Goal: Transaction & Acquisition: Purchase product/service

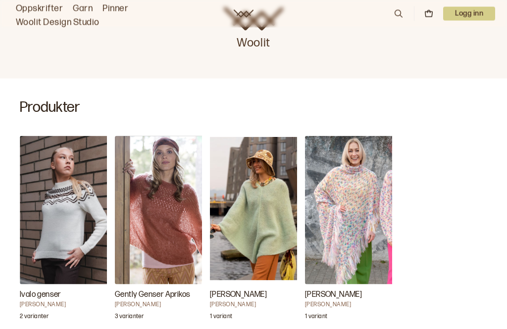
scroll to position [207, 0]
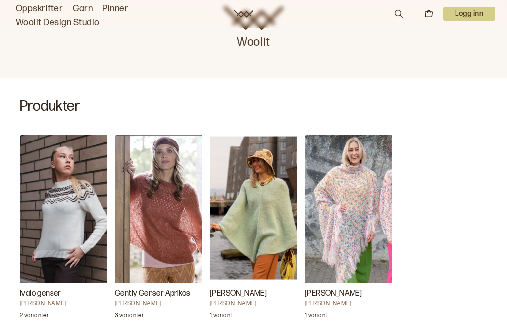
click at [170, 209] on img "Gently Genser Aprikos" at bounding box center [164, 209] width 99 height 149
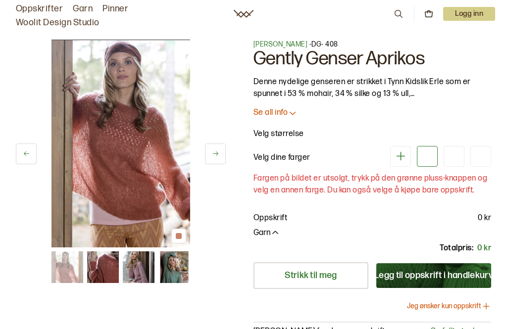
click at [288, 113] on icon at bounding box center [293, 113] width 10 height 10
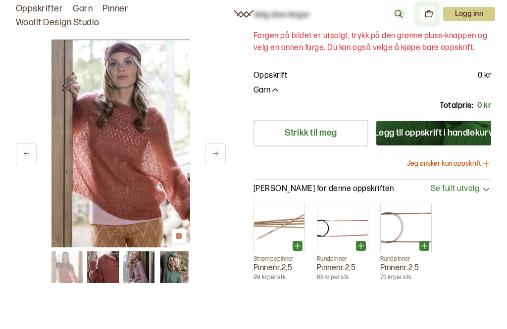
scroll to position [311, 0]
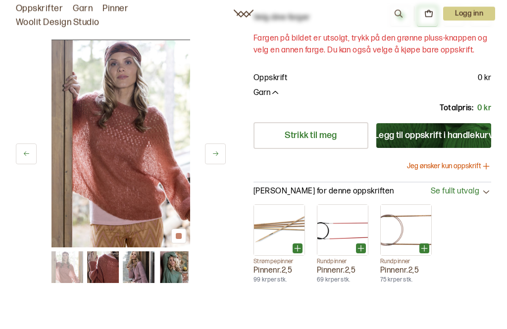
click at [220, 150] on button at bounding box center [215, 154] width 21 height 21
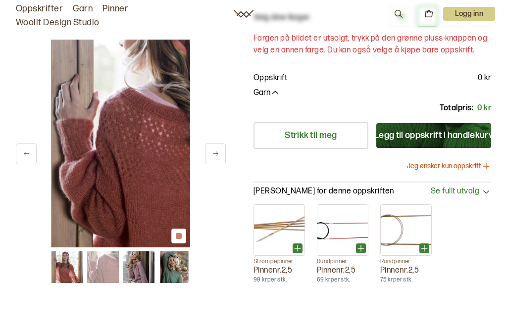
click at [219, 152] on icon at bounding box center [215, 153] width 7 height 7
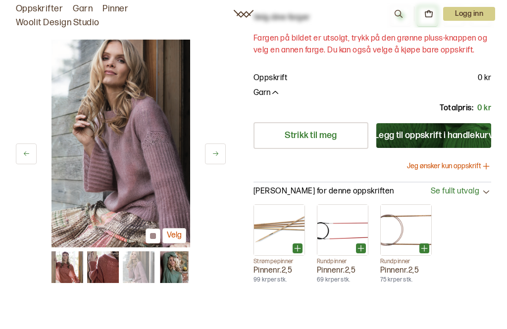
click at [220, 153] on button at bounding box center [215, 154] width 21 height 21
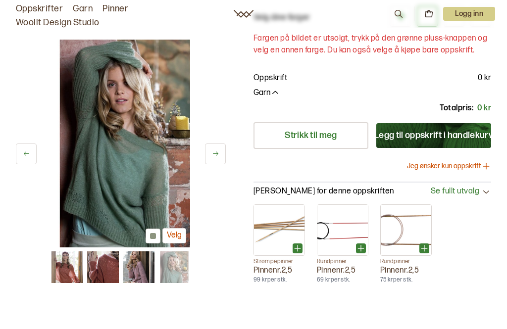
click at [219, 152] on icon at bounding box center [215, 153] width 7 height 7
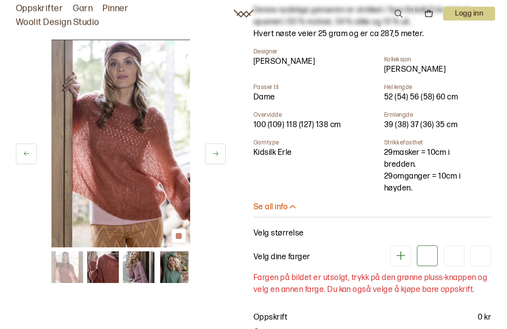
scroll to position [83, 0]
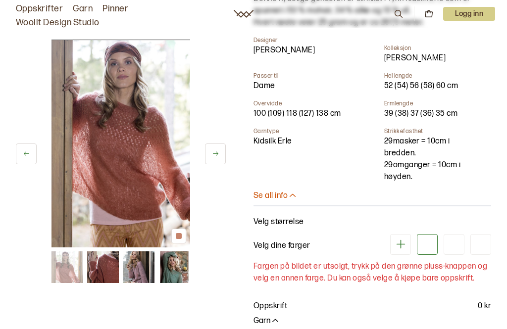
click at [284, 217] on p "Velg størrelse" at bounding box center [279, 223] width 51 height 12
click at [290, 217] on p "Velg størrelse" at bounding box center [279, 223] width 51 height 12
click at [293, 199] on icon at bounding box center [293, 196] width 10 height 10
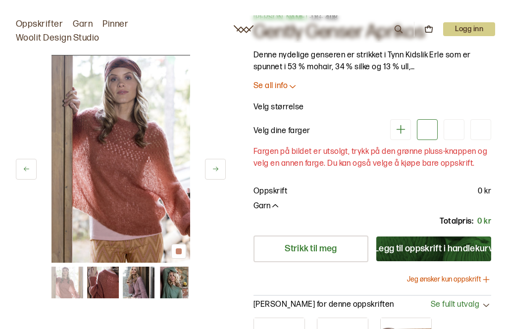
scroll to position [0, 0]
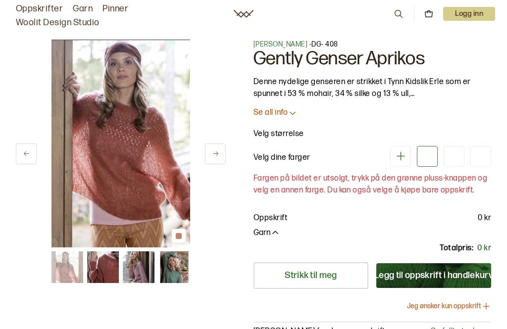
click at [431, 157] on div at bounding box center [428, 157] width 16 height 16
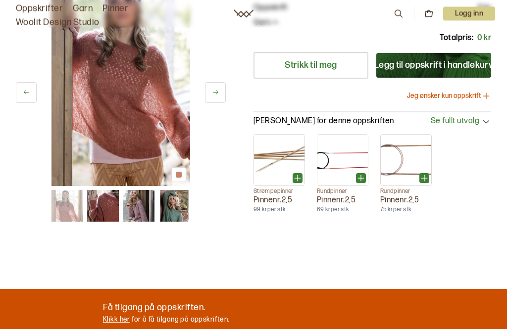
scroll to position [212, 0]
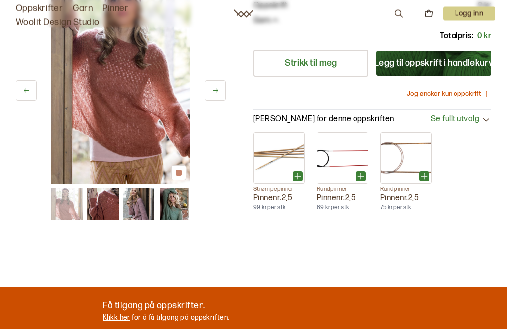
click at [481, 155] on div "Strømpepinner Pinnenr. 2,5 99 kr per stk. Rundpinner Pinnenr. 2,5 69 kr per stk…" at bounding box center [373, 173] width 238 height 80
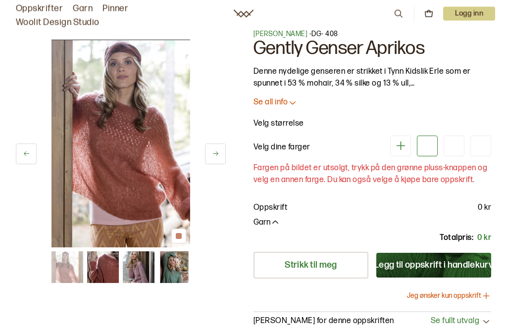
scroll to position [0, 0]
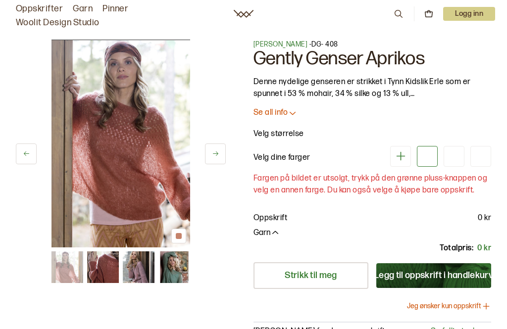
click at [291, 113] on icon at bounding box center [293, 113] width 10 height 10
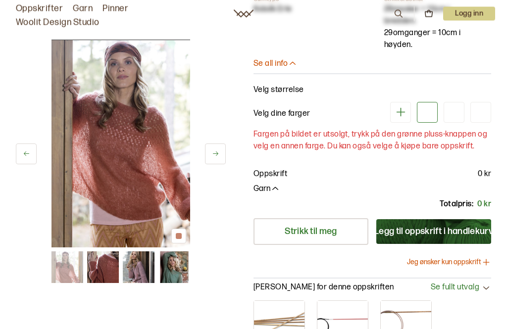
scroll to position [216, 0]
click at [279, 190] on icon "button" at bounding box center [276, 189] width 10 height 10
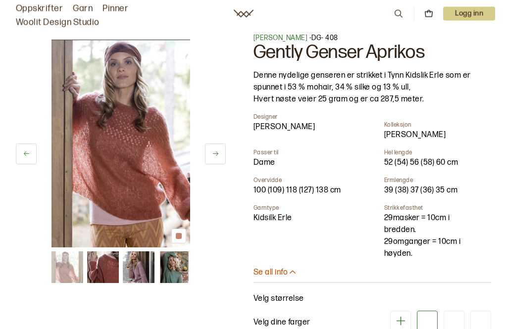
scroll to position [0, 0]
